Goal: Find specific page/section: Find specific page/section

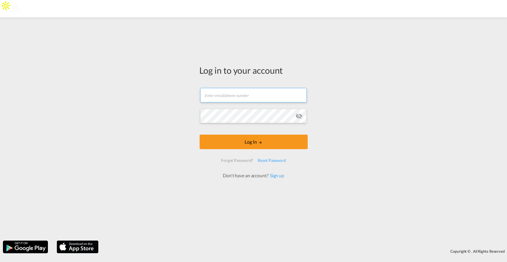
type input "jesper.johansen@freightify.com"
click at [266, 96] on input "jesper.johansen@freightify.com" at bounding box center [253, 95] width 107 height 15
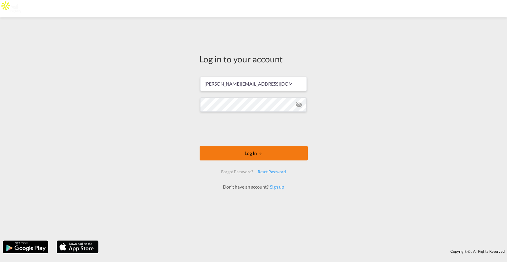
click at [237, 154] on button "Log In" at bounding box center [253, 153] width 108 height 15
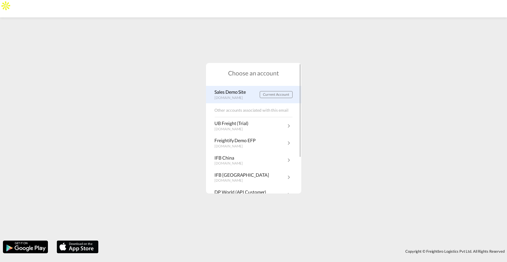
click at [230, 94] on p "Sales Demo Site" at bounding box center [232, 92] width 34 height 6
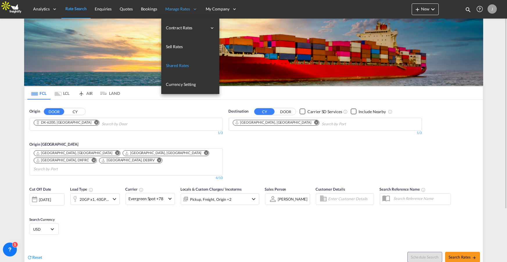
click at [184, 66] on span "Shared Rates" at bounding box center [177, 65] width 23 height 5
